Goal: Information Seeking & Learning: Check status

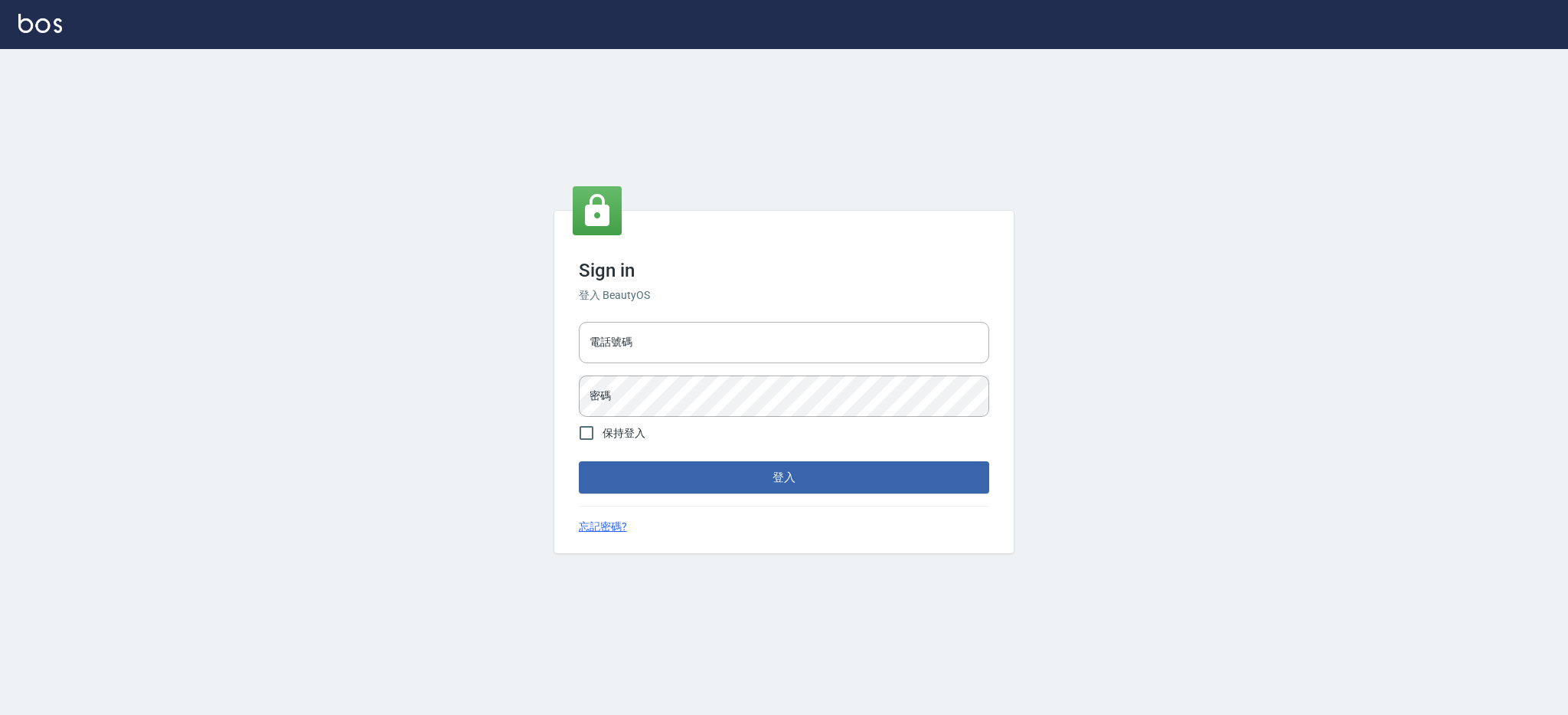
click at [722, 340] on input "電話號碼" at bounding box center [784, 342] width 410 height 41
type input "0980410316"
click at [579, 462] on button "登入" at bounding box center [784, 478] width 410 height 32
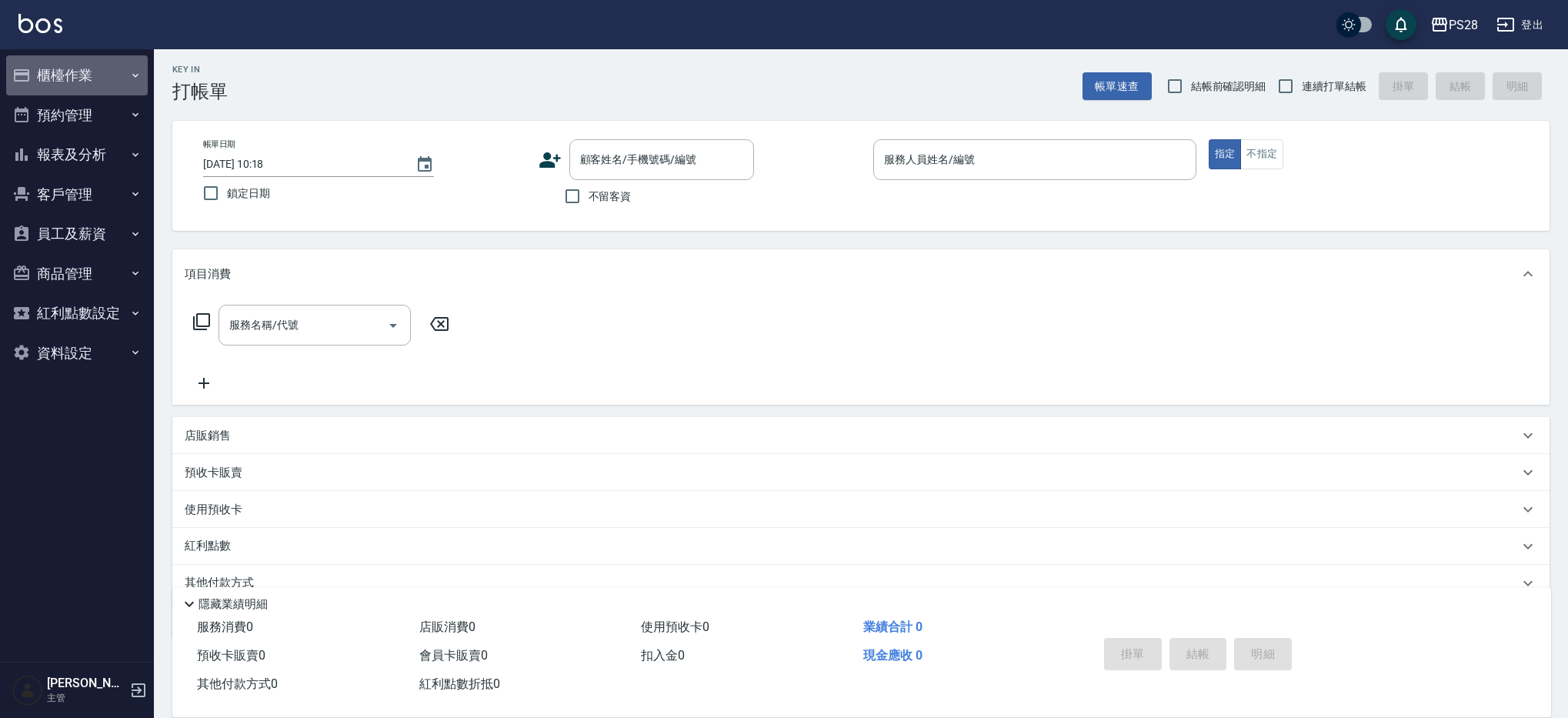
scroll to position [1, 0]
click at [104, 76] on button "櫃檯作業" at bounding box center [76, 76] width 142 height 40
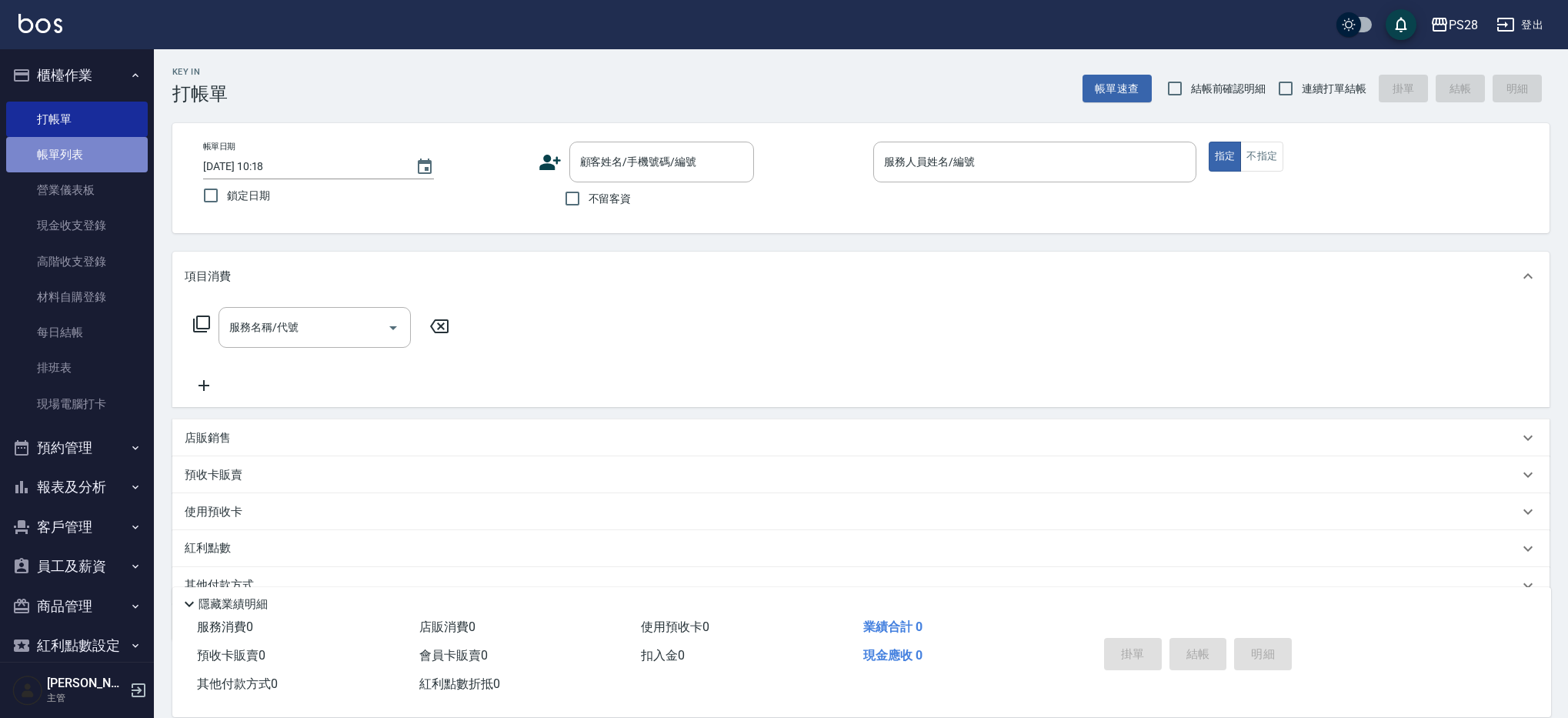
click at [112, 156] on link "帳單列表" at bounding box center [76, 154] width 142 height 35
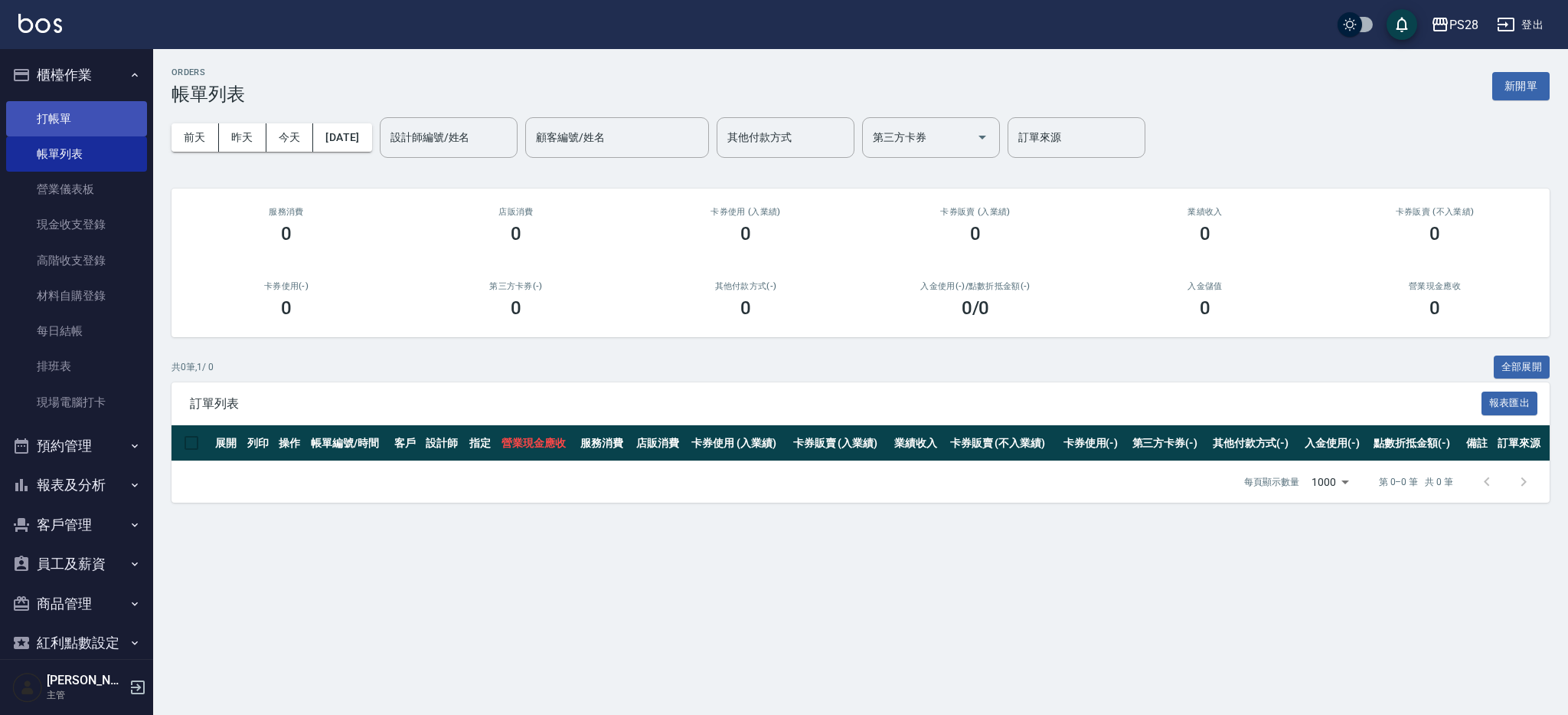
click at [107, 130] on link "打帳單" at bounding box center [76, 118] width 141 height 35
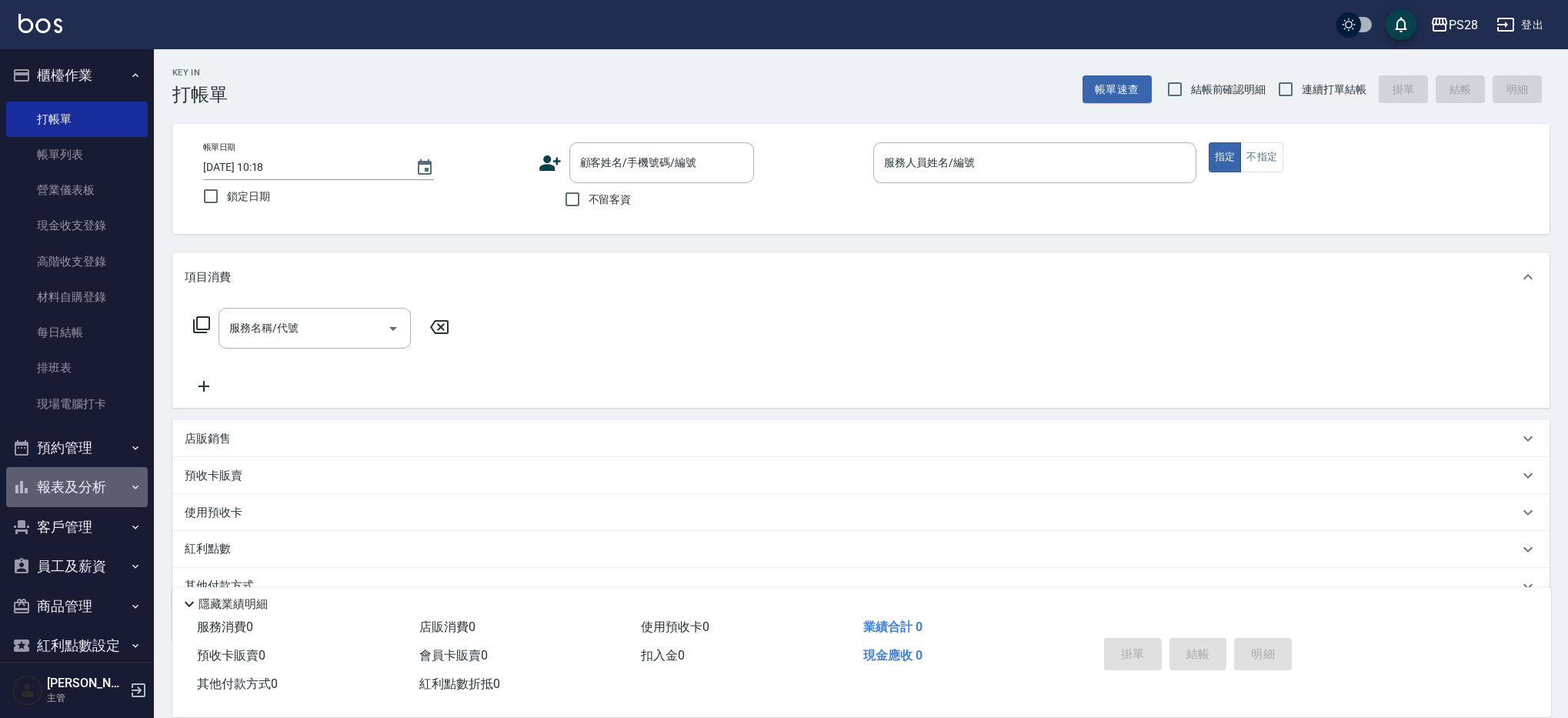
click at [99, 490] on button "報表及分析" at bounding box center [76, 488] width 142 height 40
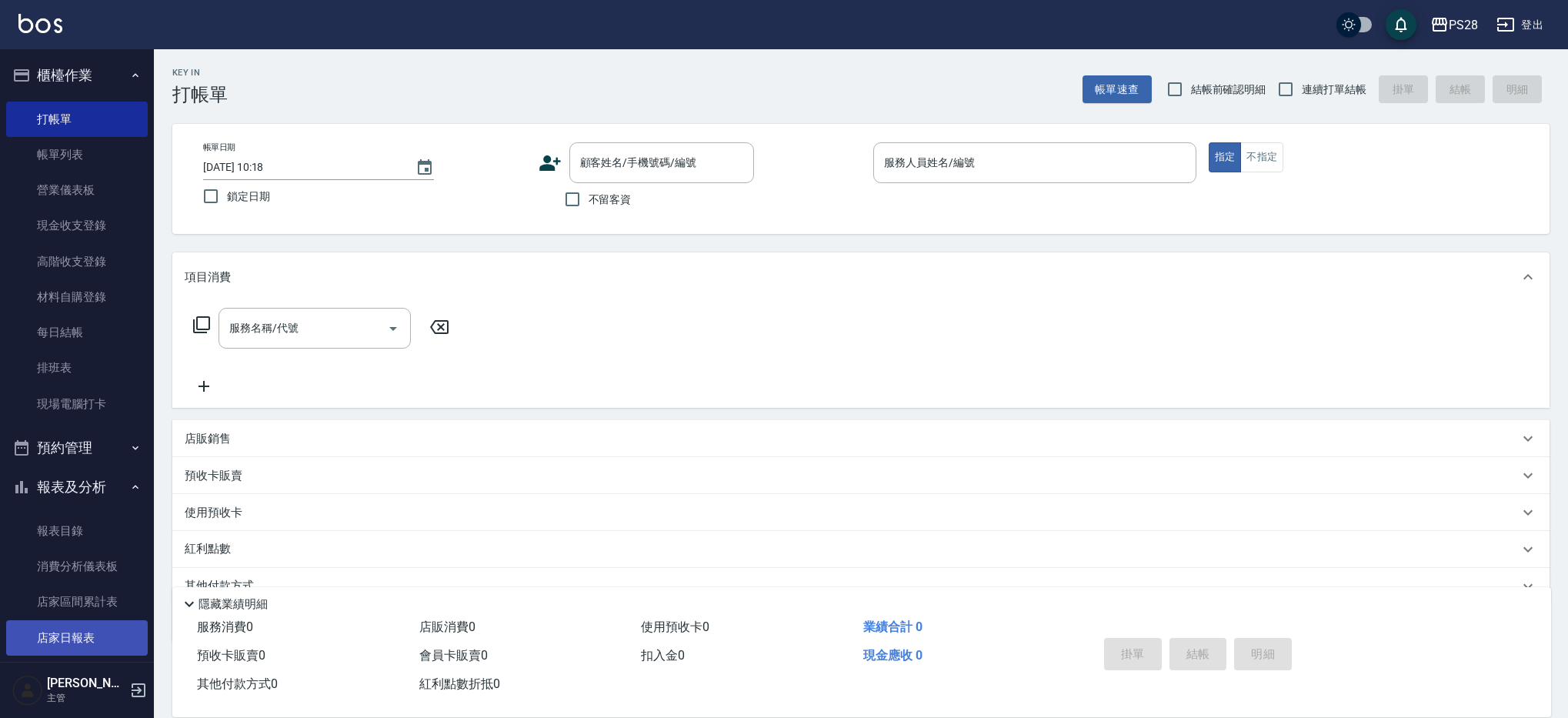
click at [98, 649] on link "店家日報表" at bounding box center [76, 638] width 142 height 35
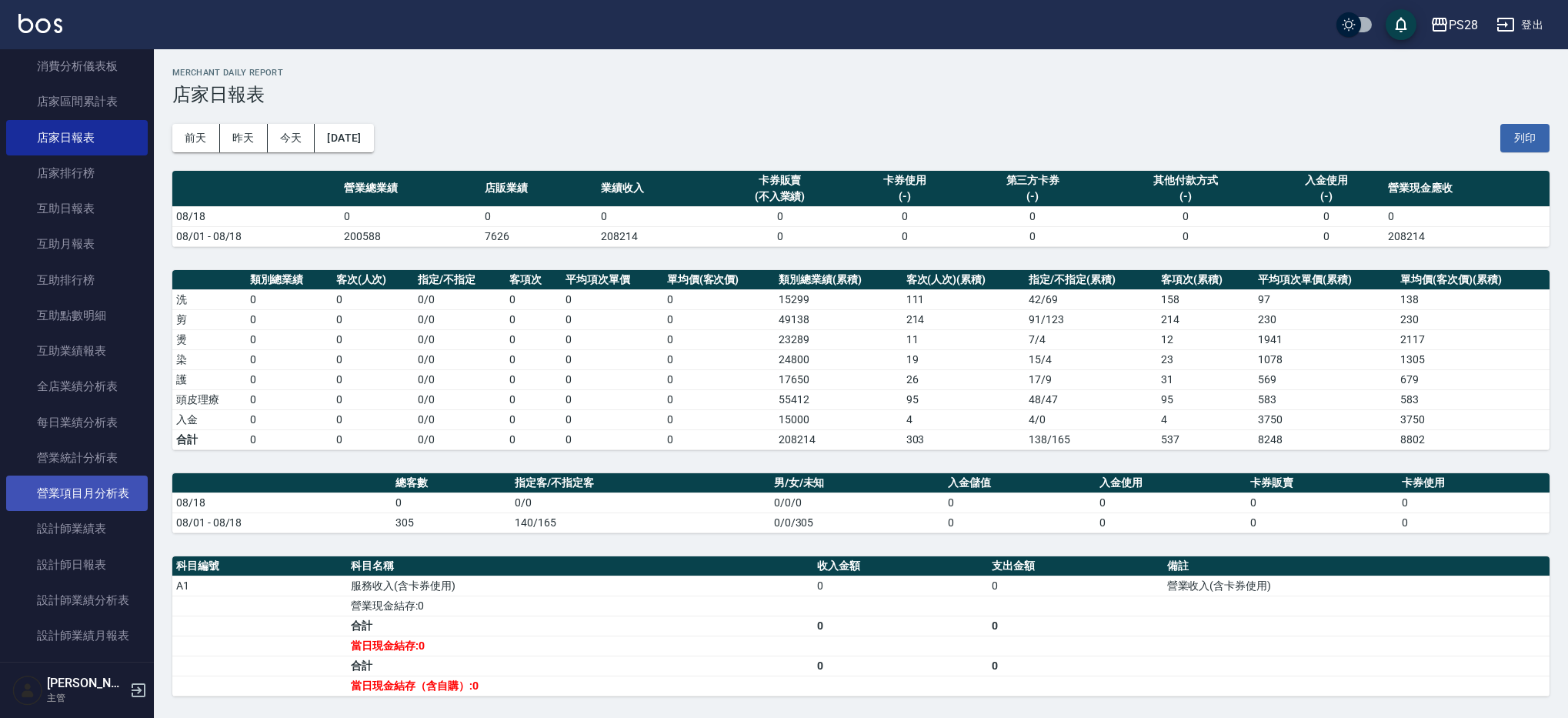
scroll to position [539, 0]
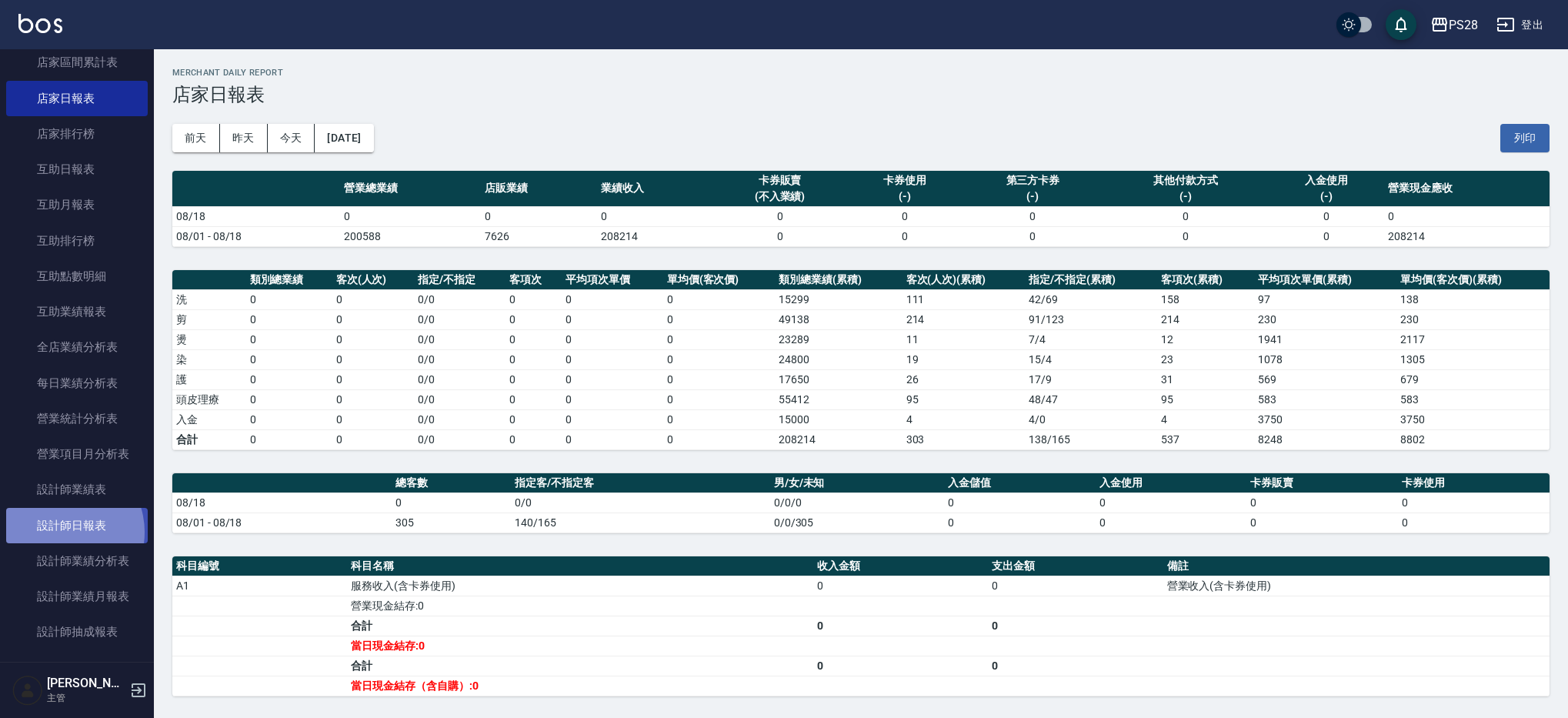
click at [62, 532] on link "設計師日報表" at bounding box center [76, 525] width 142 height 35
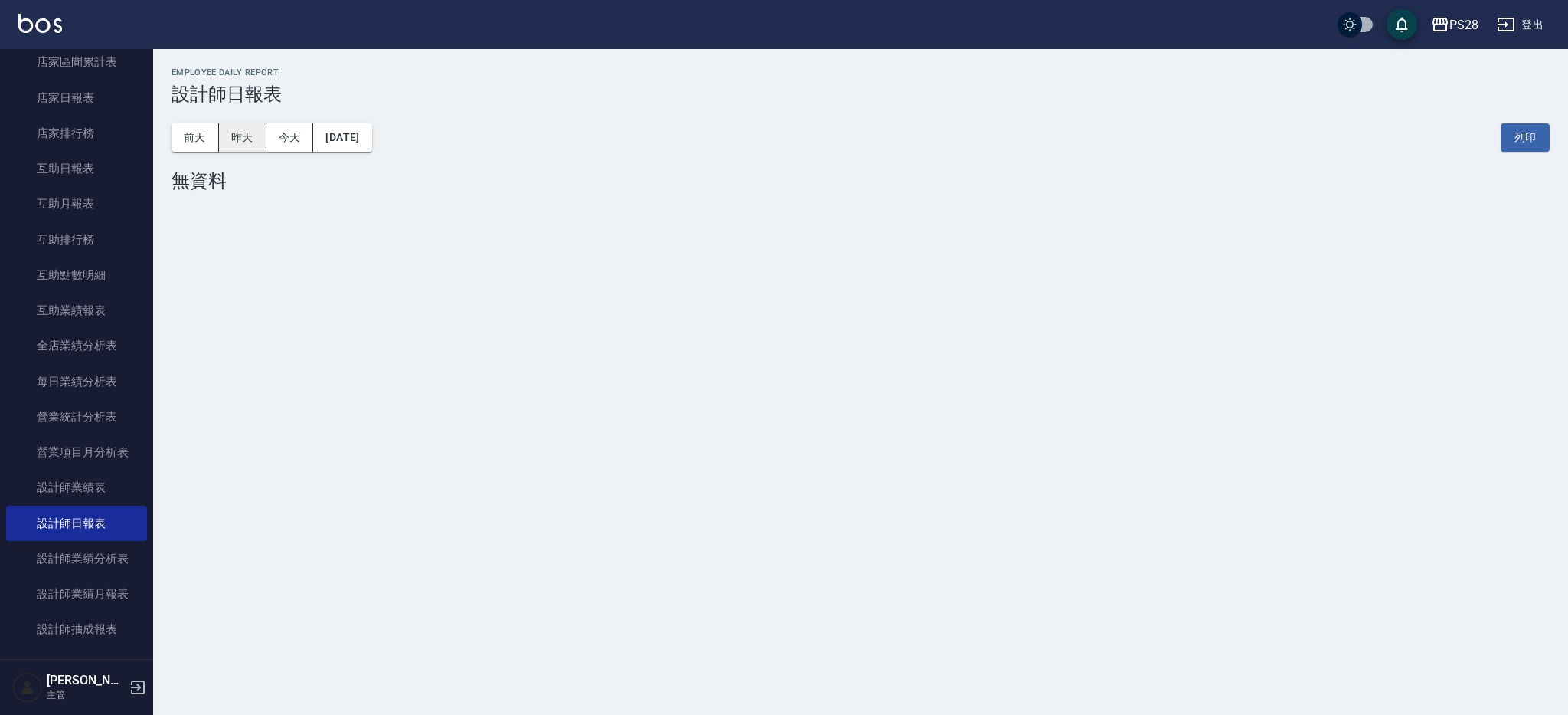
click at [242, 134] on button "昨天" at bounding box center [243, 138] width 48 height 29
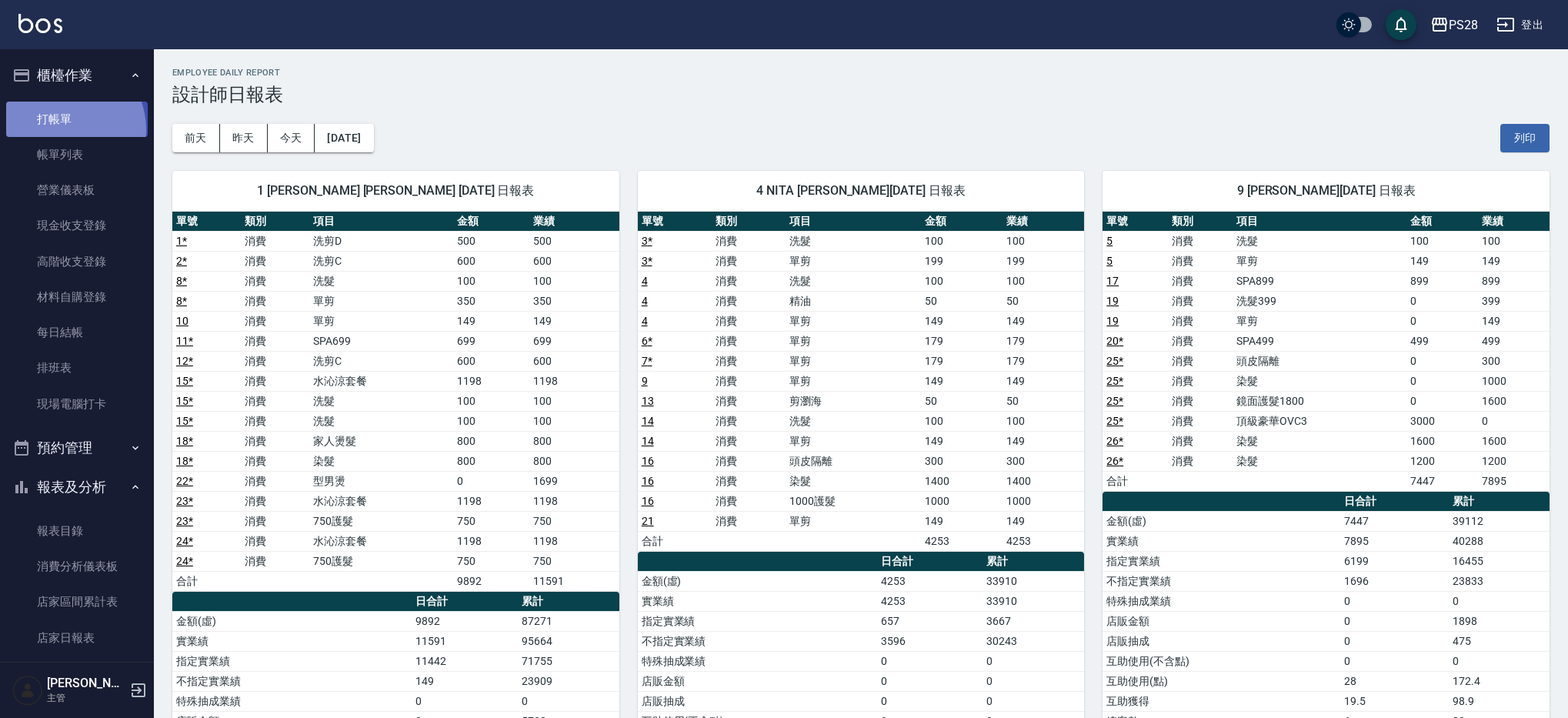
click at [60, 129] on link "打帳單" at bounding box center [76, 119] width 142 height 35
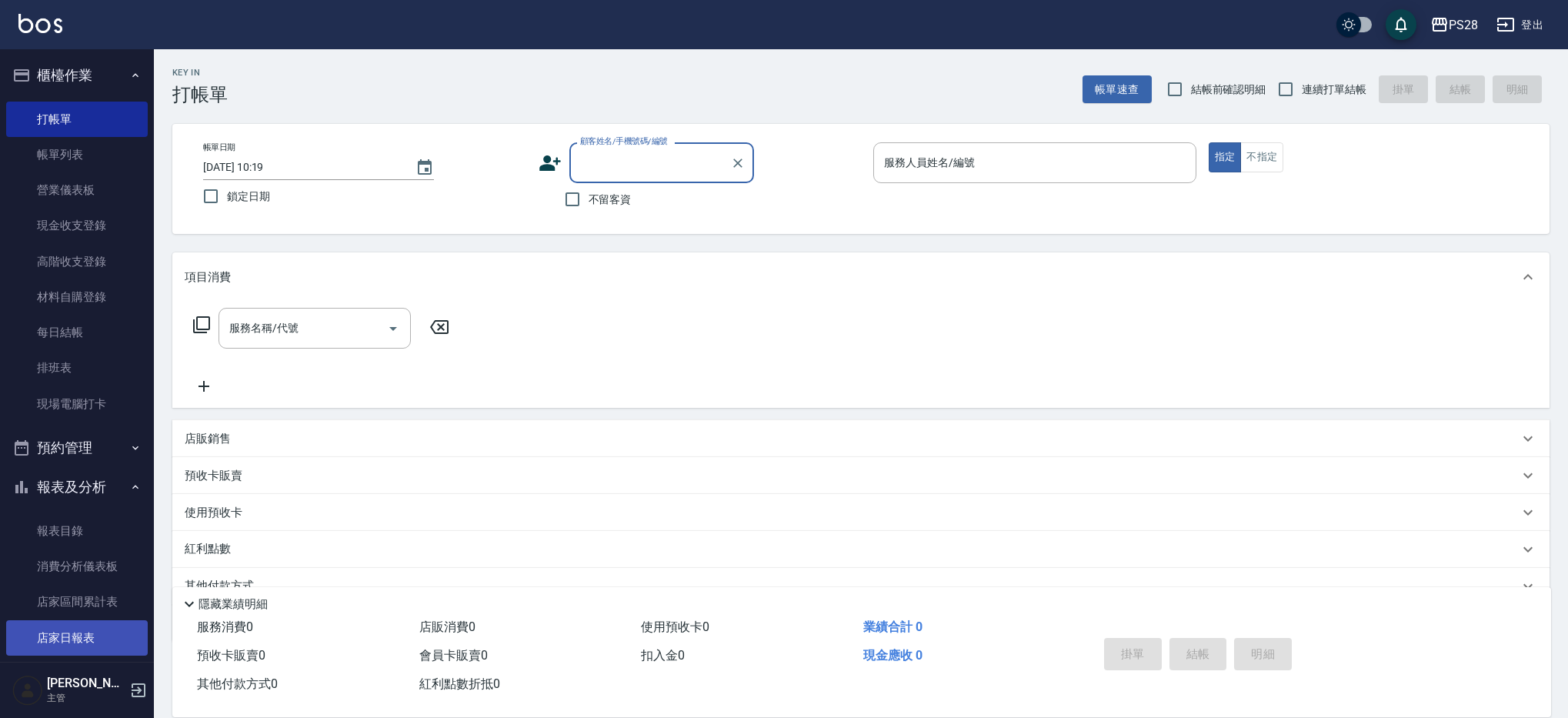
scroll to position [4, 0]
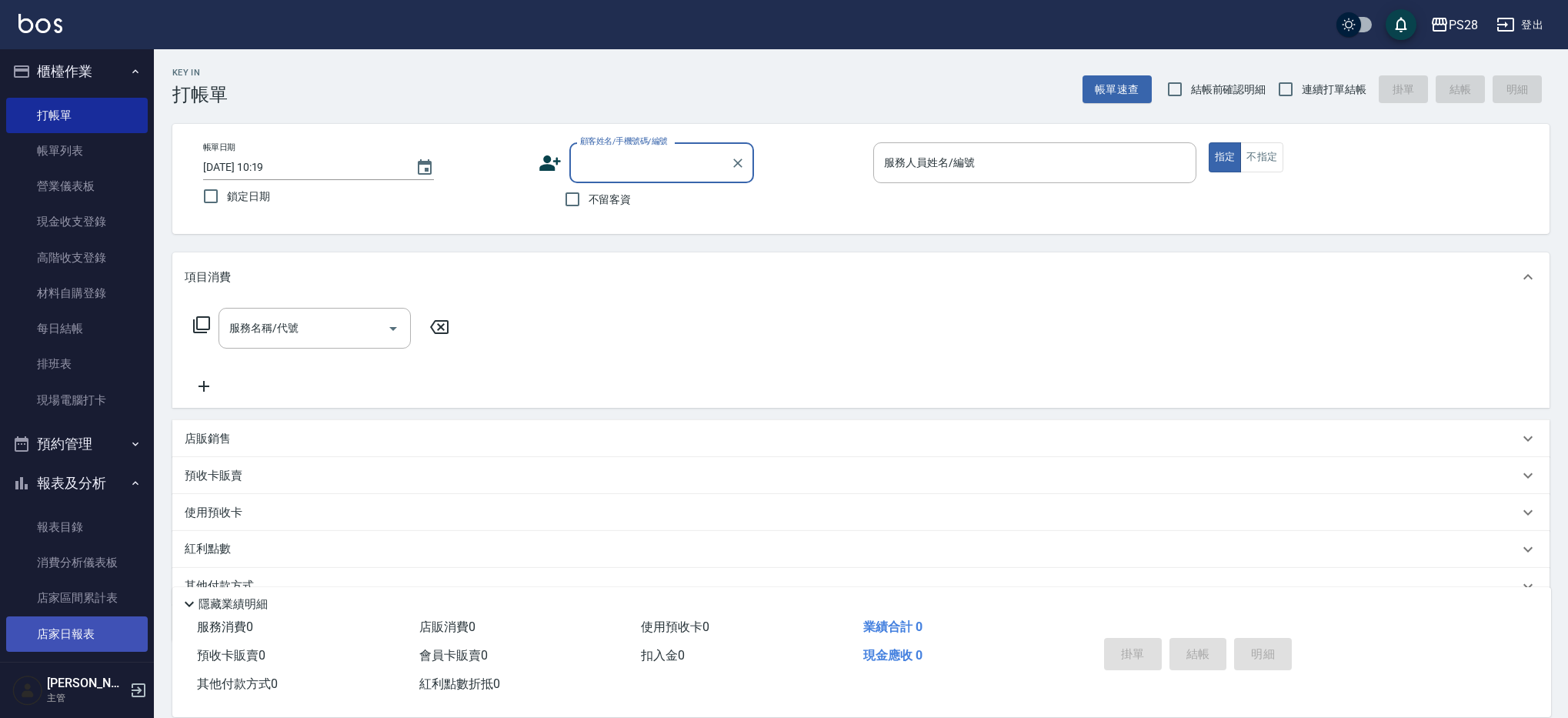
click at [73, 624] on link "店家日報表" at bounding box center [76, 634] width 142 height 35
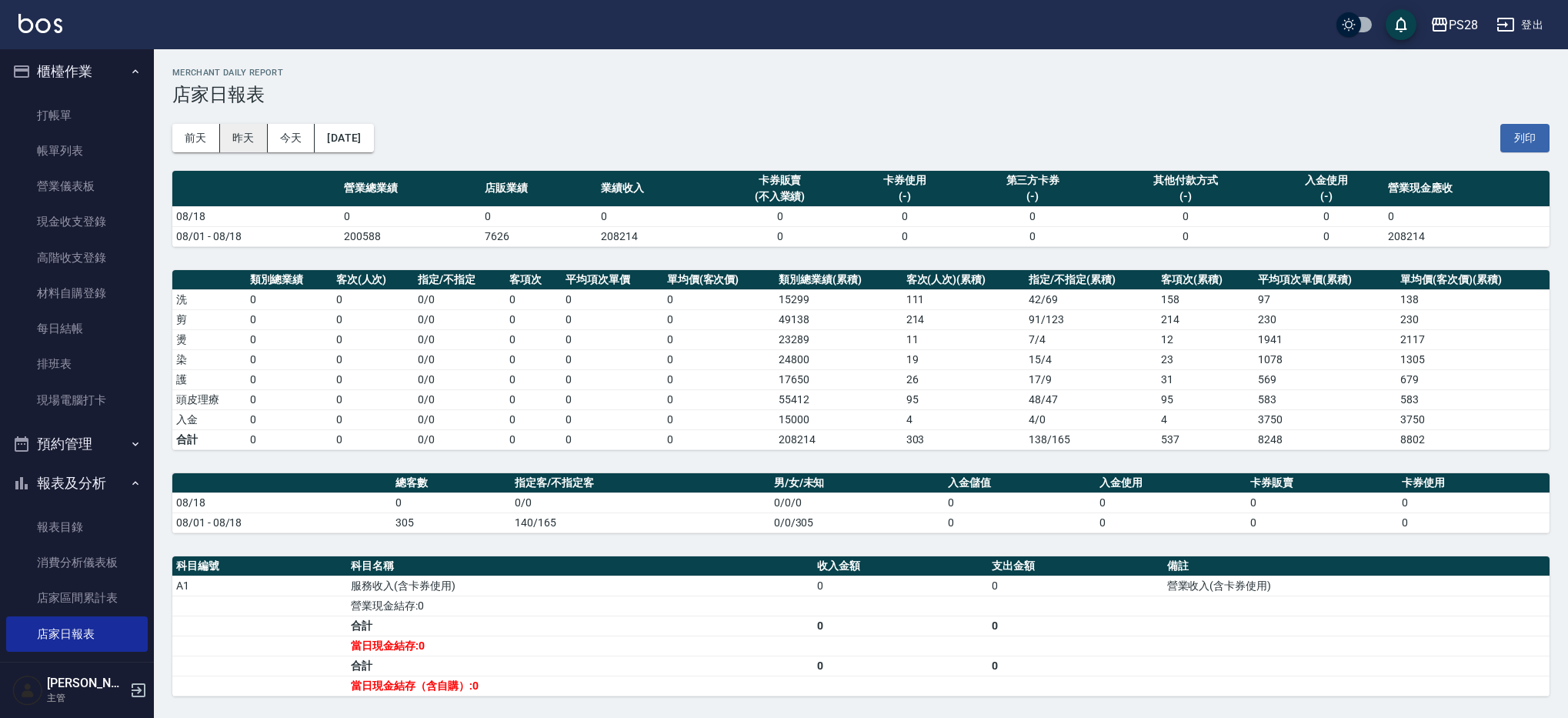
click at [239, 147] on button "昨天" at bounding box center [244, 139] width 48 height 29
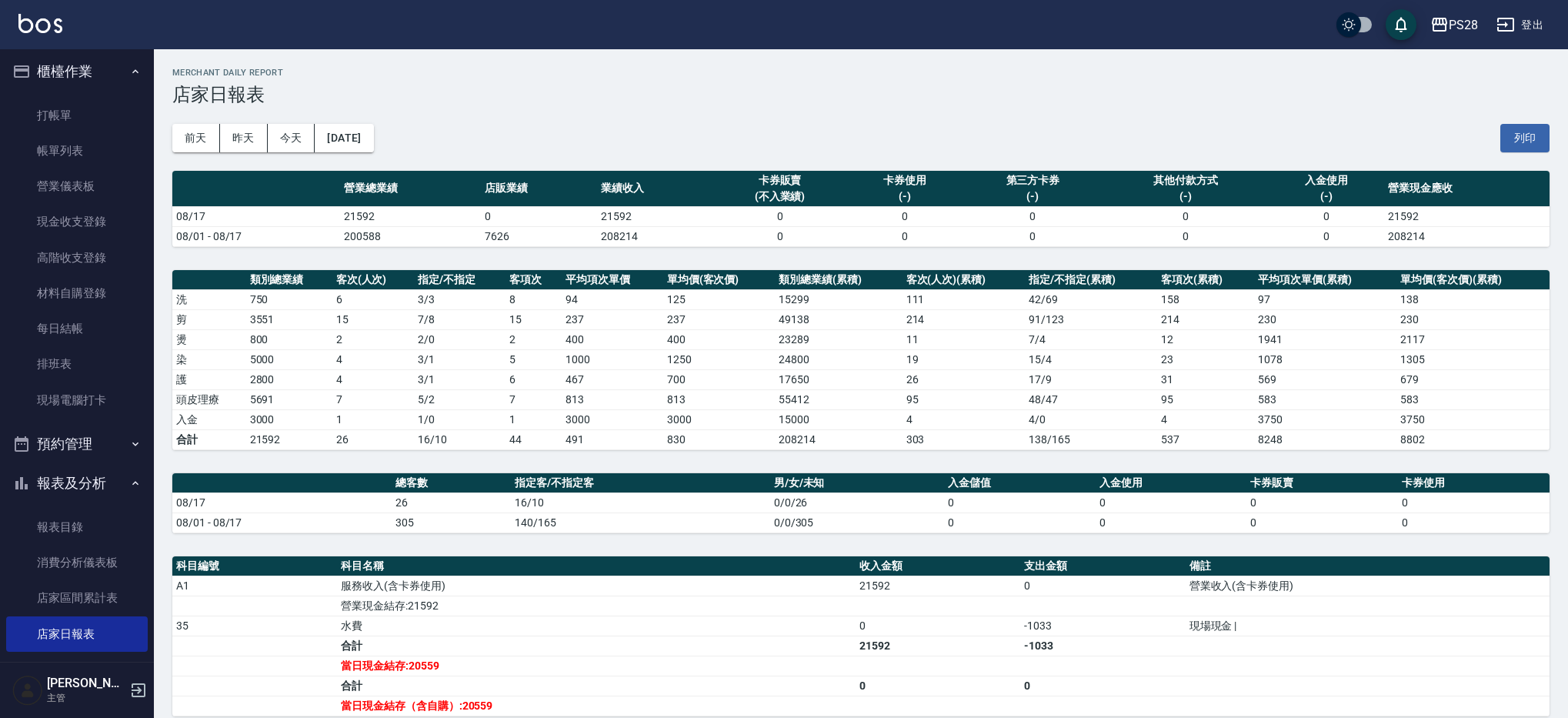
scroll to position [18, 0]
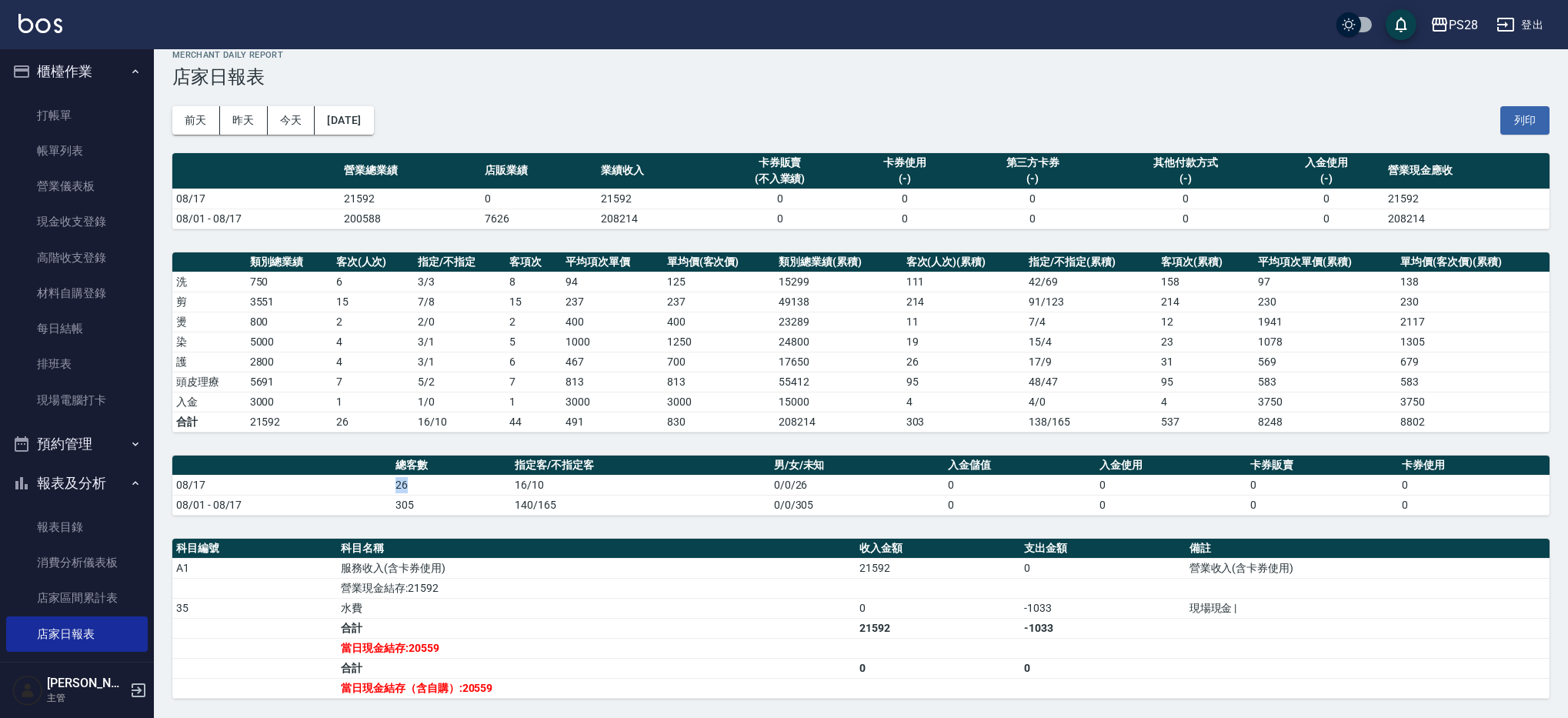
drag, startPoint x: 379, startPoint y: 482, endPoint x: 425, endPoint y: 483, distance: 46.0
click at [404, 483] on tr "08/17 26 16/10 0/0/26 0 0 0 0" at bounding box center [860, 485] width 1378 height 20
click at [538, 496] on td "140/165" at bounding box center [640, 505] width 259 height 20
click at [515, 482] on td "16/10" at bounding box center [640, 485] width 259 height 20
drag, startPoint x: 381, startPoint y: 197, endPoint x: 485, endPoint y: 200, distance: 104.0
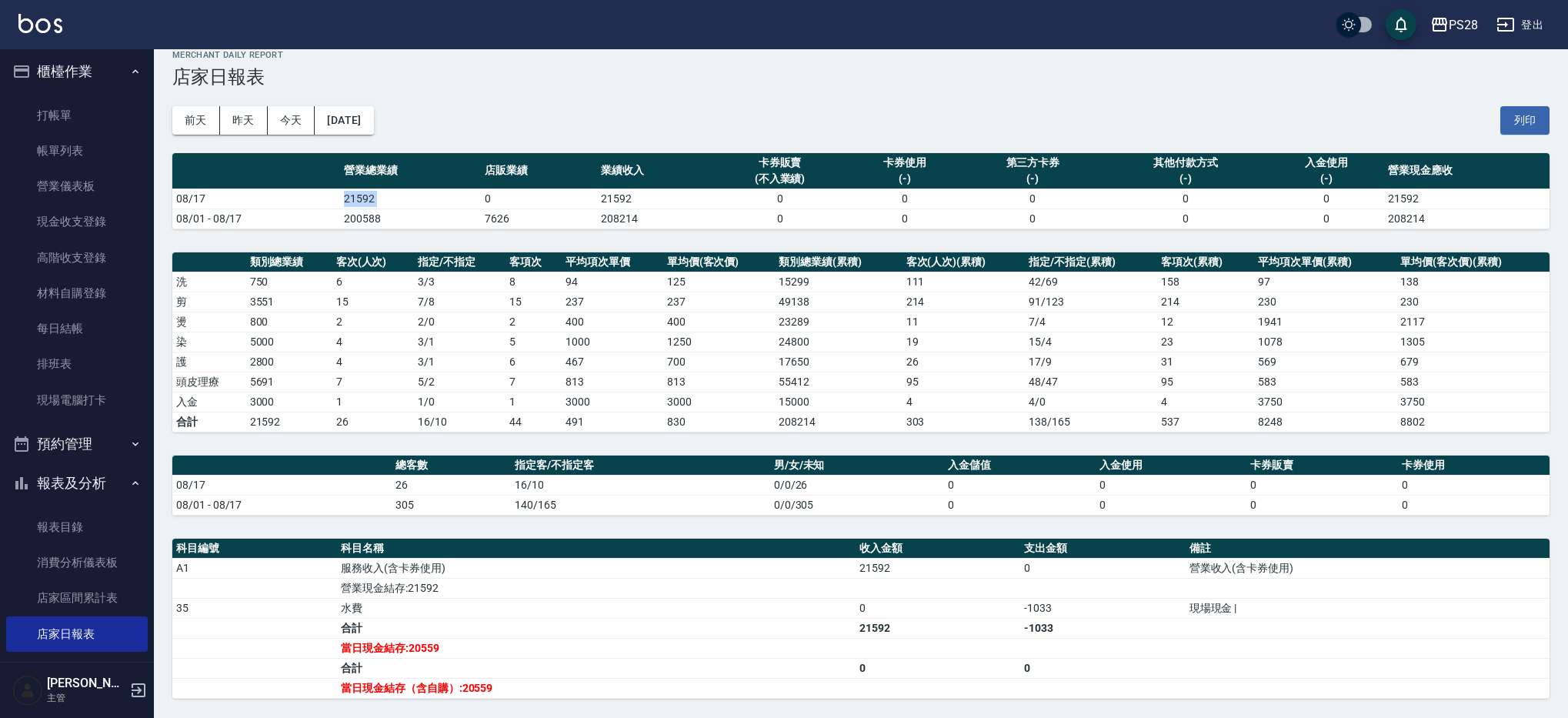
click at [485, 200] on tr "08/17 21592 0 21592 0 0 0 0 0 21592" at bounding box center [860, 198] width 1378 height 20
click at [533, 219] on td "7626" at bounding box center [539, 218] width 117 height 20
drag, startPoint x: 490, startPoint y: 200, endPoint x: 523, endPoint y: 199, distance: 33.0
click at [523, 199] on td "0" at bounding box center [539, 198] width 117 height 20
click at [520, 198] on td "0" at bounding box center [539, 198] width 117 height 20
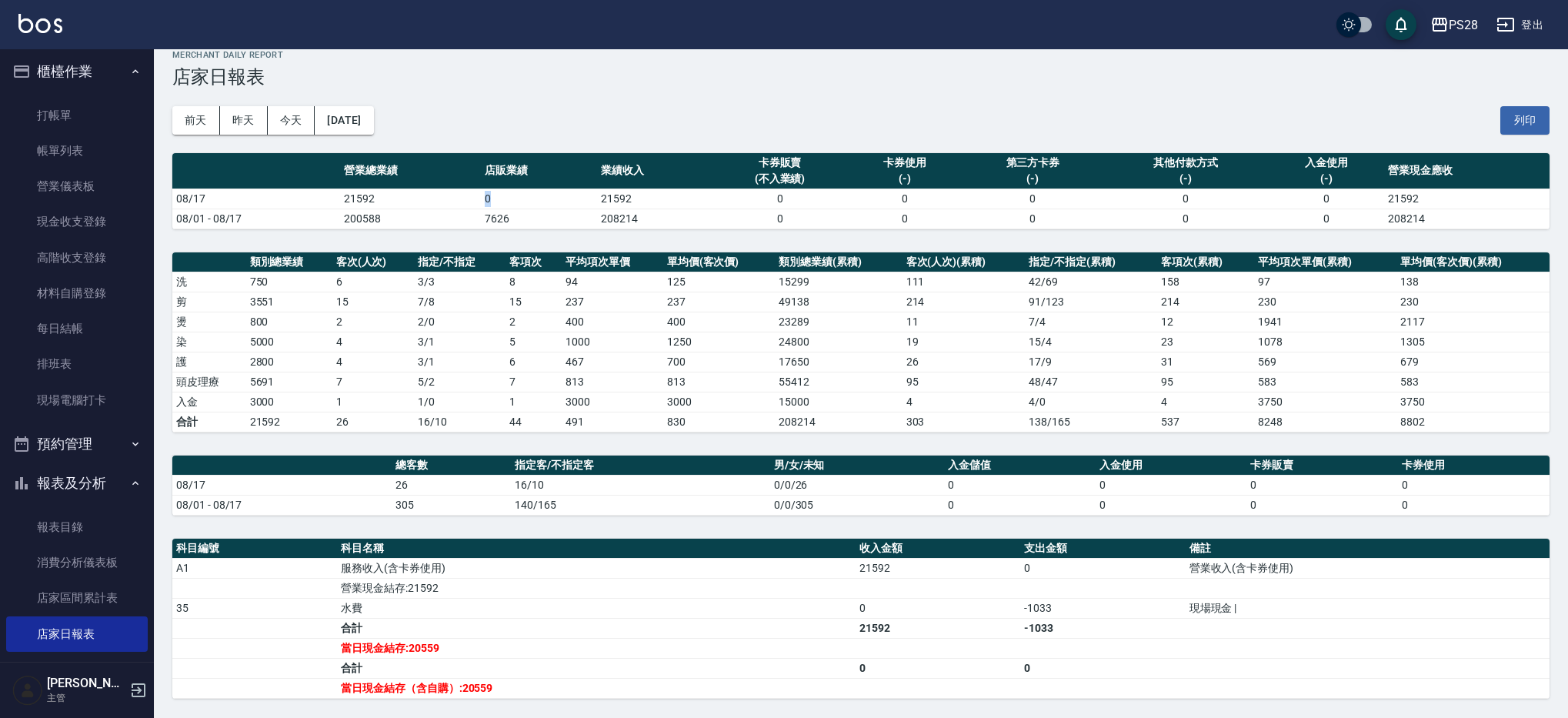
drag, startPoint x: 473, startPoint y: 192, endPoint x: 451, endPoint y: 191, distance: 22.0
click at [451, 191] on tr "08/17 21592 0 21592 0 0 0 0 0 21592" at bounding box center [860, 198] width 1378 height 20
drag, startPoint x: 452, startPoint y: 192, endPoint x: 384, endPoint y: 332, distance: 155.6
click at [452, 192] on td "21592" at bounding box center [410, 198] width 141 height 20
drag, startPoint x: 339, startPoint y: 384, endPoint x: 377, endPoint y: 381, distance: 38.1
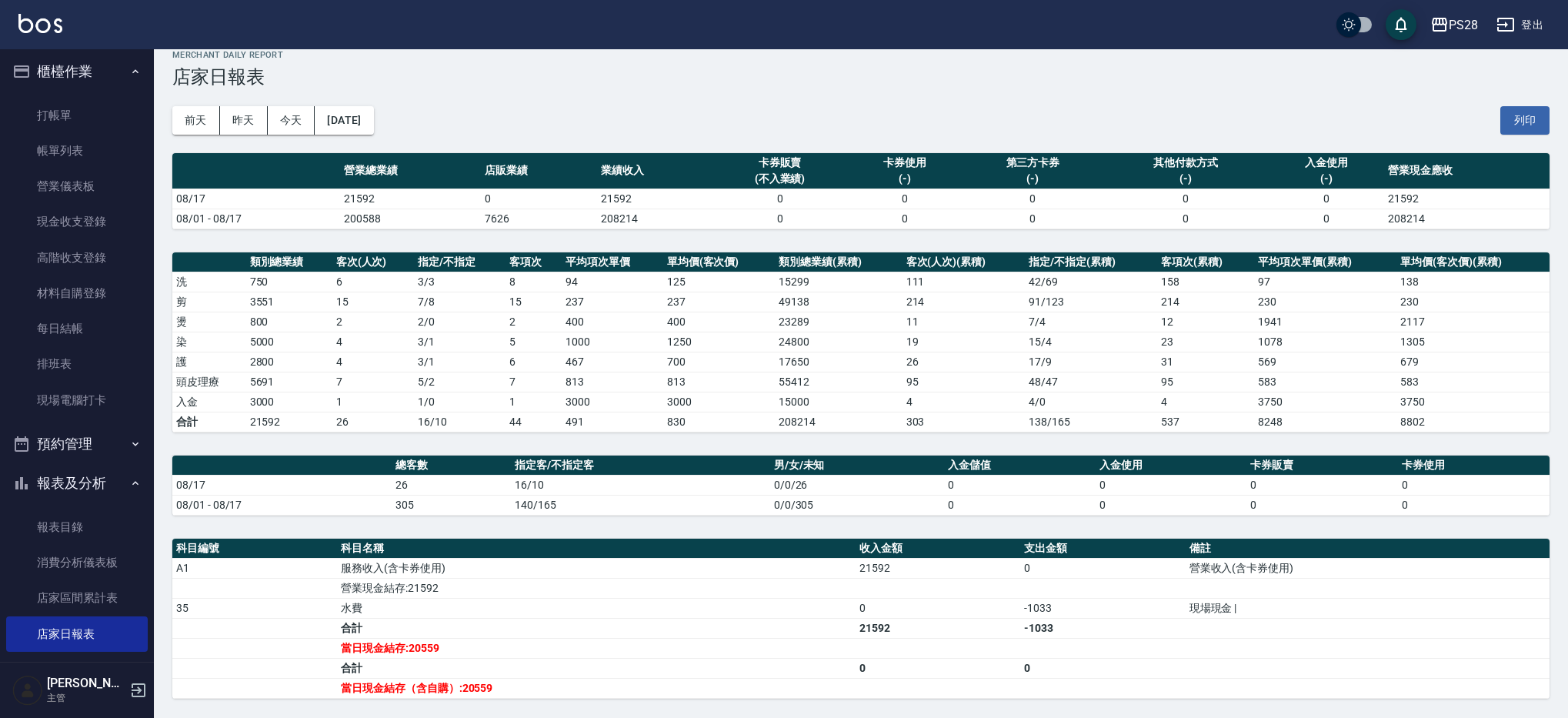
click at [377, 382] on td "7" at bounding box center [373, 381] width 81 height 20
drag, startPoint x: 374, startPoint y: 381, endPoint x: 364, endPoint y: 382, distance: 10.0
click at [364, 382] on td "7" at bounding box center [373, 381] width 81 height 20
drag, startPoint x: 342, startPoint y: 381, endPoint x: 333, endPoint y: 381, distance: 9.0
click at [341, 381] on td "7" at bounding box center [373, 381] width 81 height 20
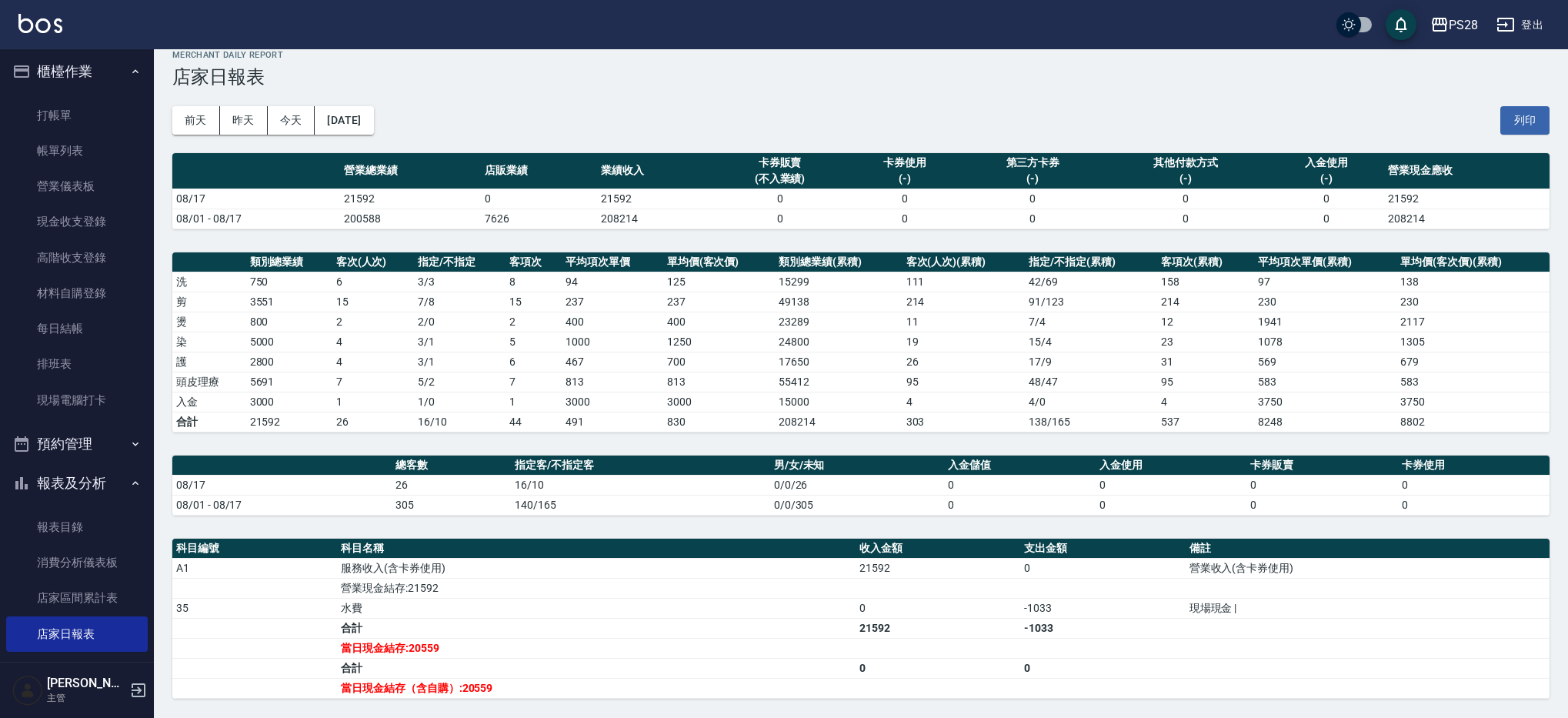
drag, startPoint x: 333, startPoint y: 381, endPoint x: 310, endPoint y: 381, distance: 23.0
click at [333, 381] on td "7" at bounding box center [373, 381] width 81 height 20
drag, startPoint x: 262, startPoint y: 404, endPoint x: 359, endPoint y: 369, distance: 103.1
click at [356, 396] on tr "入金 3000 1 1 / 0 1 3000 3000 15000 4 4 / 0 4 3750 3750" at bounding box center [860, 402] width 1378 height 20
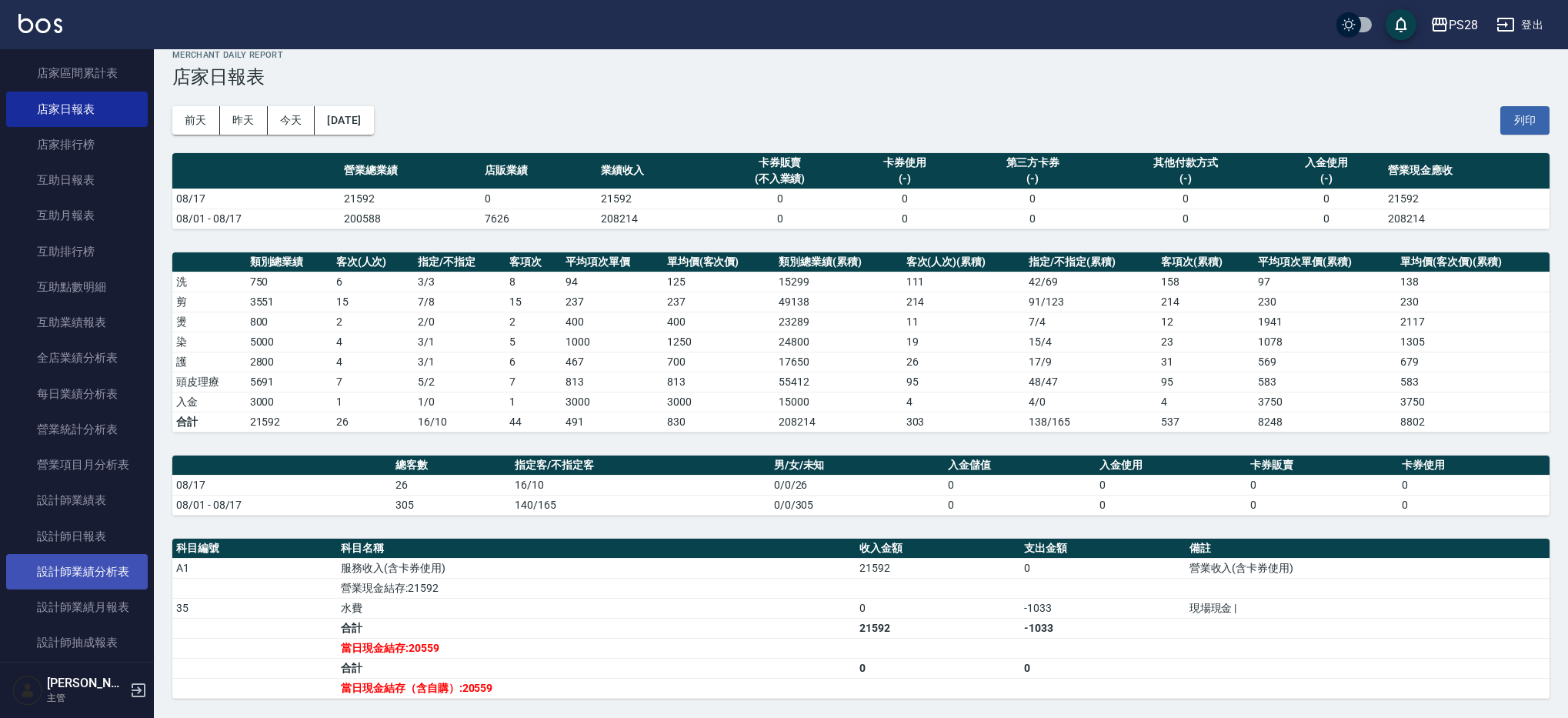
scroll to position [531, 0]
click at [119, 535] on link "設計師日報表" at bounding box center [76, 534] width 142 height 35
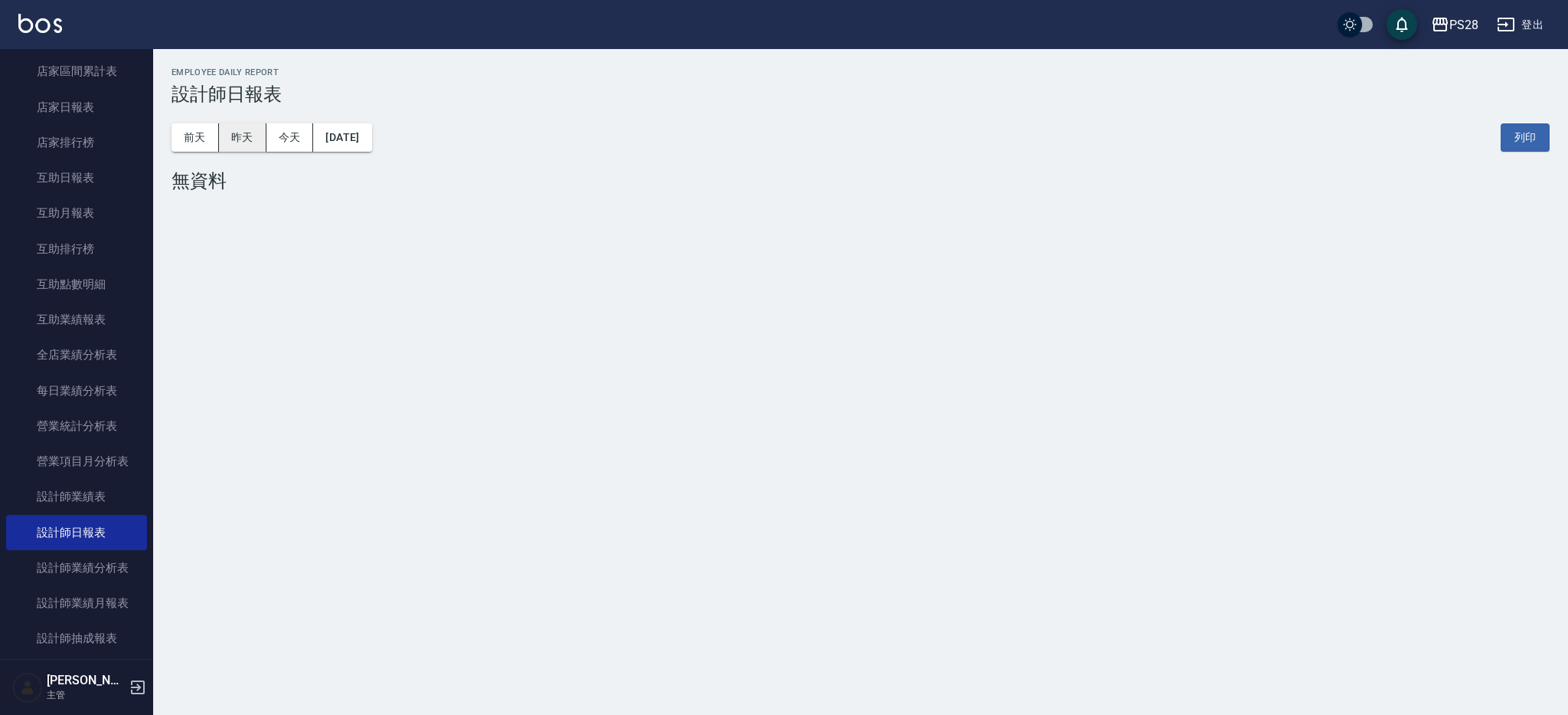
click at [237, 127] on button "昨天" at bounding box center [243, 138] width 48 height 29
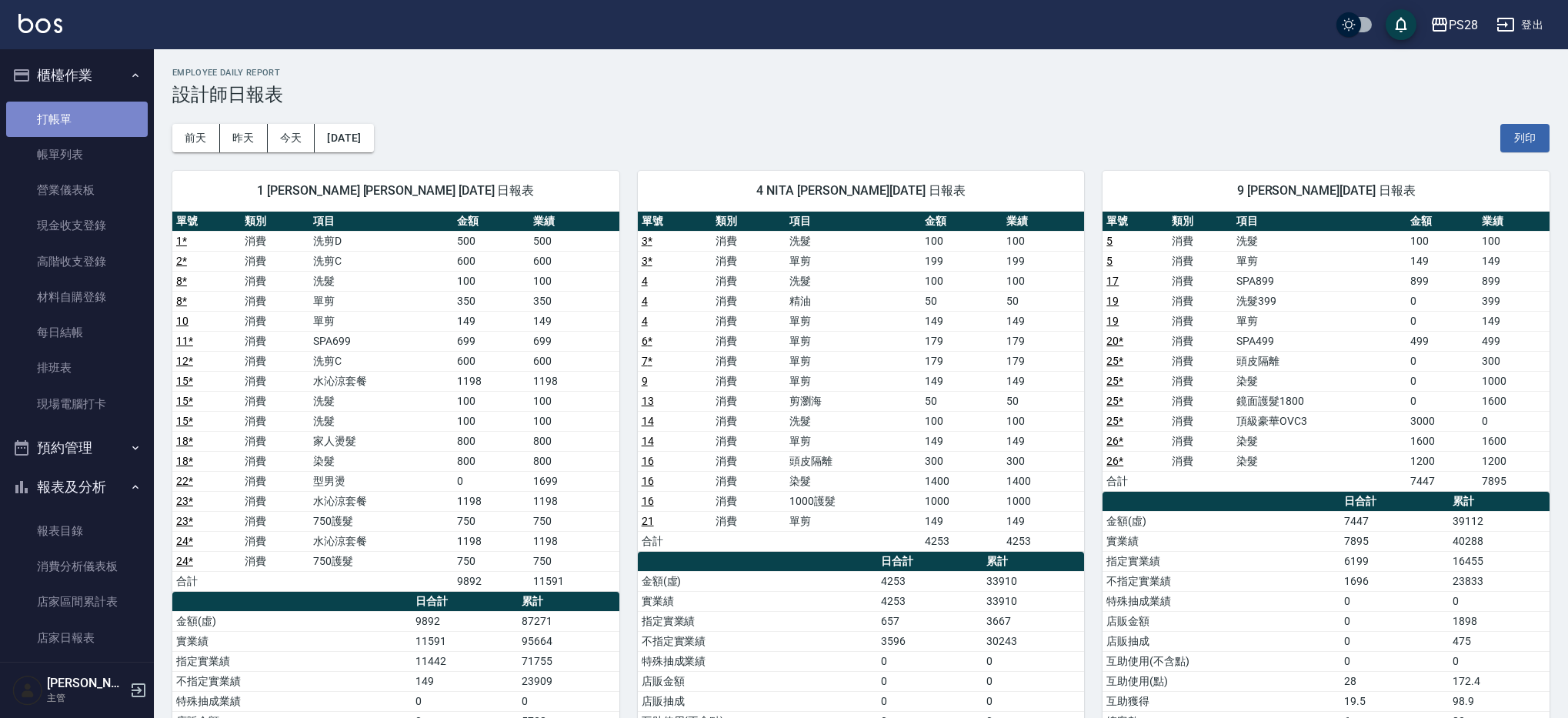
click at [83, 134] on link "打帳單" at bounding box center [76, 119] width 142 height 35
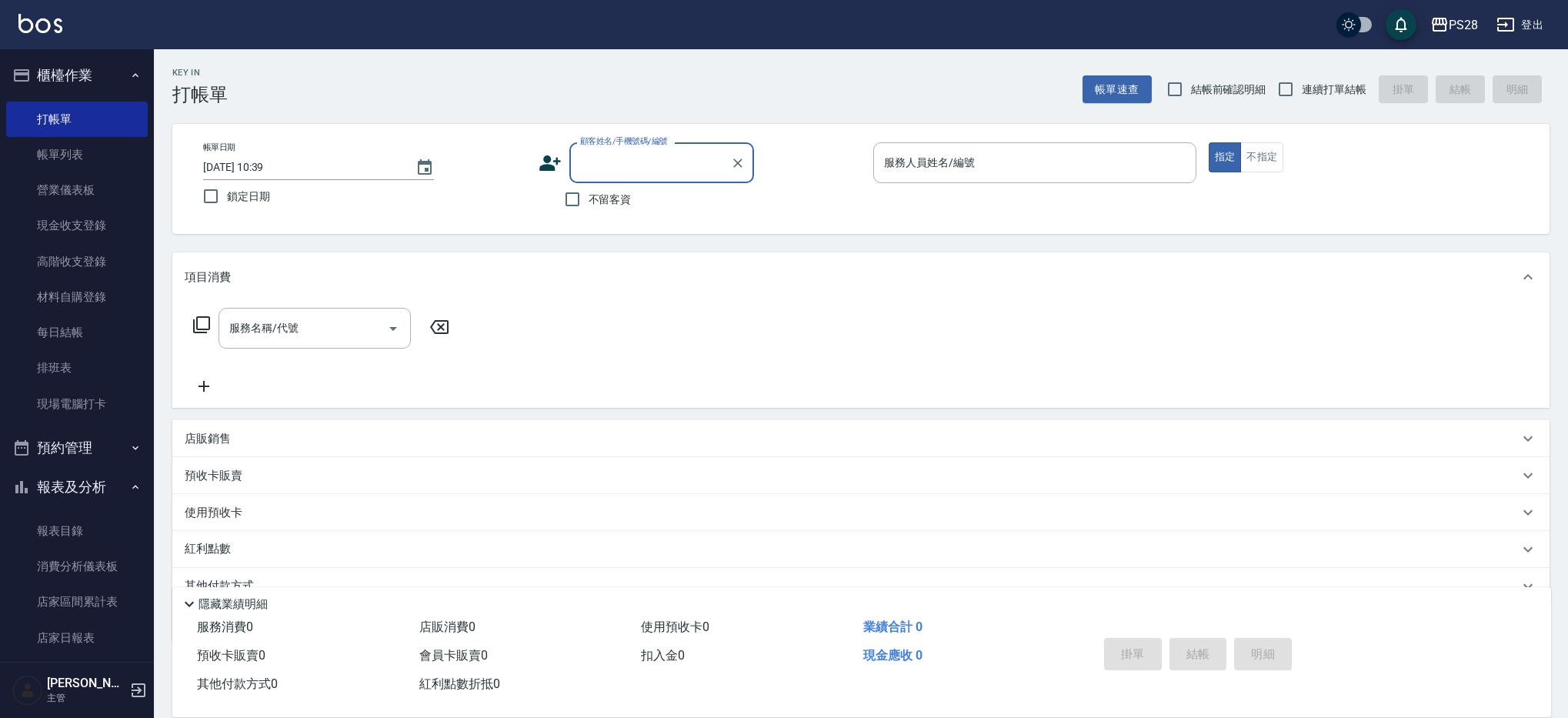
click at [69, 448] on button "預約管理" at bounding box center [76, 448] width 142 height 40
click at [80, 440] on button "預約管理" at bounding box center [76, 448] width 142 height 40
